Goal: Transaction & Acquisition: Purchase product/service

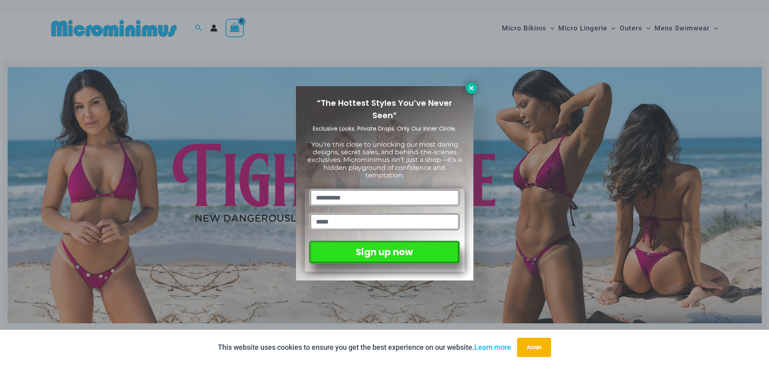
click at [471, 92] on button at bounding box center [471, 87] width 11 height 11
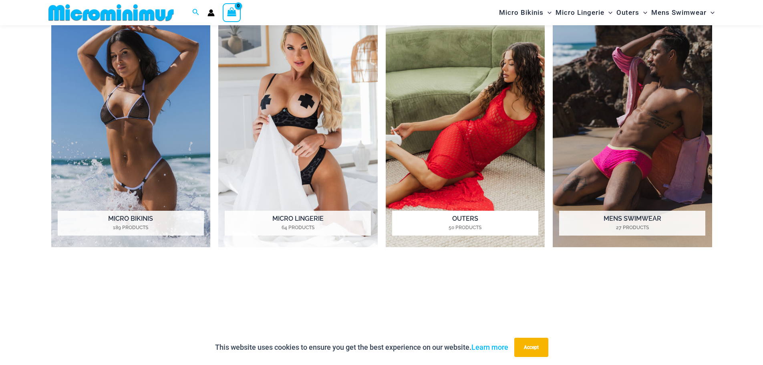
scroll to position [762, 0]
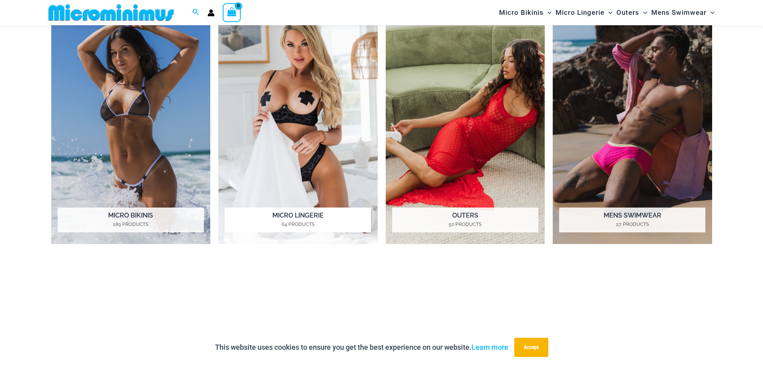
click at [307, 222] on mark "64 Products" at bounding box center [298, 224] width 146 height 7
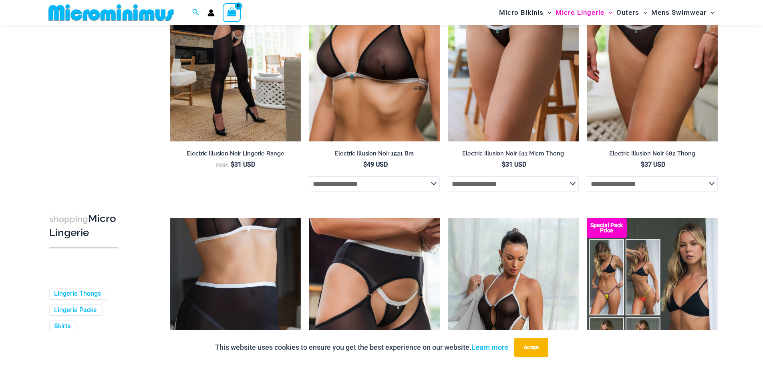
scroll to position [1559, 0]
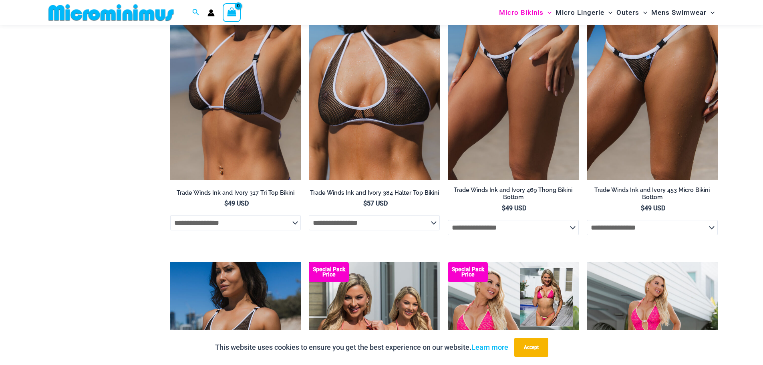
scroll to position [834, 0]
